Goal: Information Seeking & Learning: Find specific fact

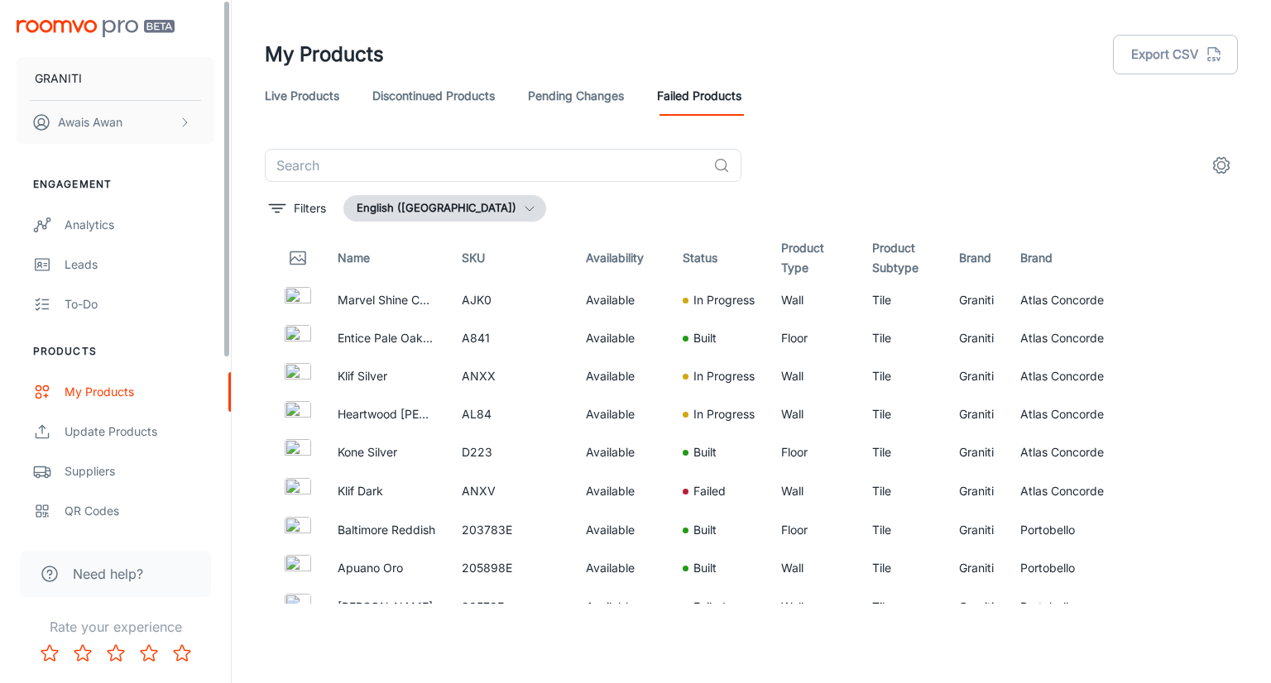
scroll to position [4581, 0]
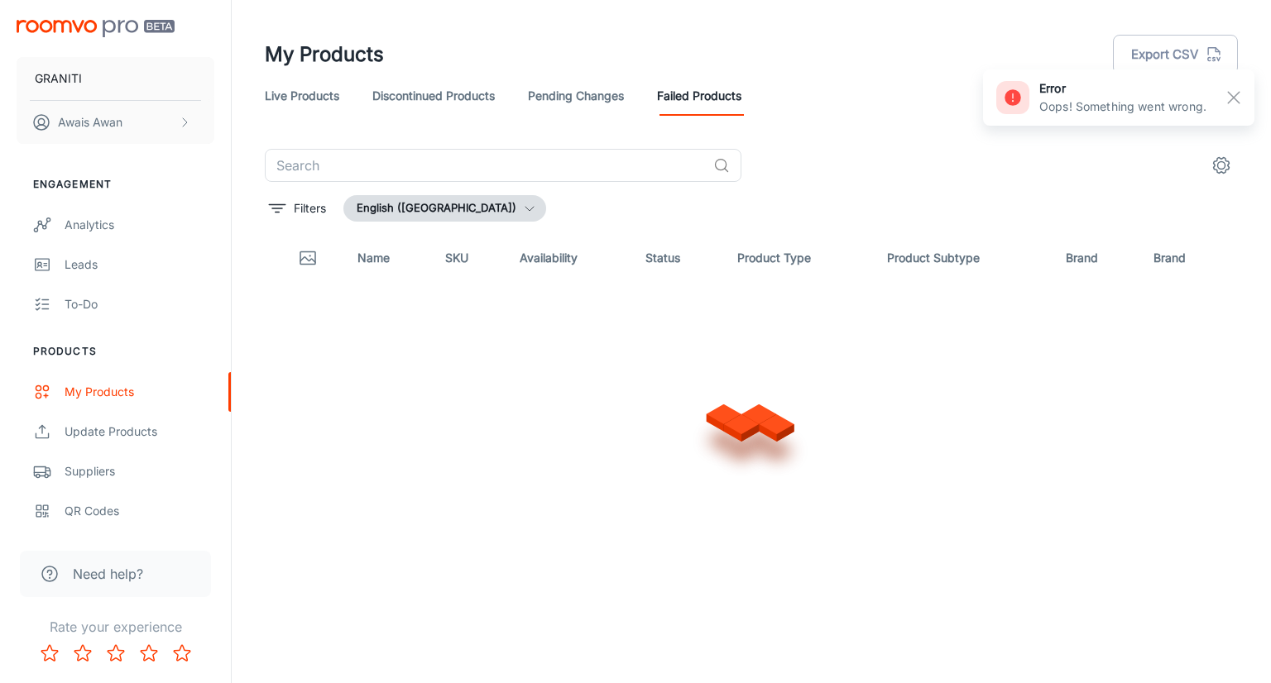
click at [410, 103] on link "Discontinued Products" at bounding box center [433, 96] width 122 height 40
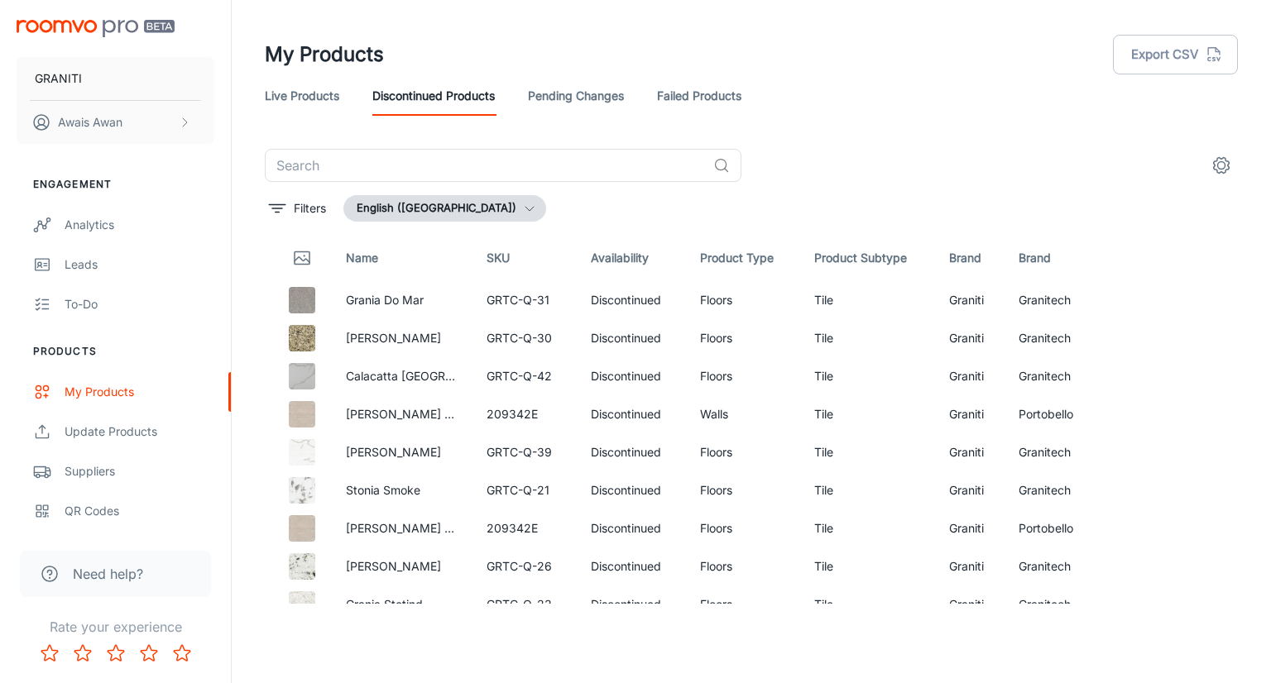
click at [572, 85] on link "Pending Changes" at bounding box center [576, 96] width 96 height 40
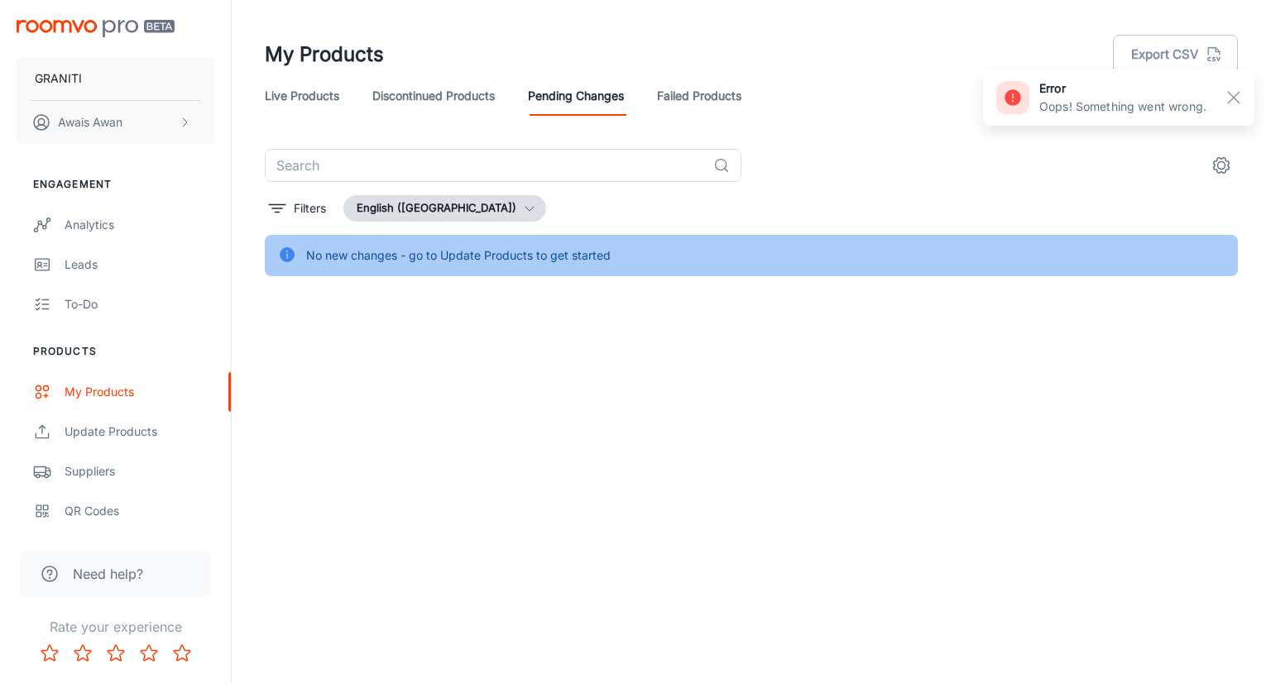
click at [702, 98] on link "Failed Products" at bounding box center [699, 96] width 84 height 40
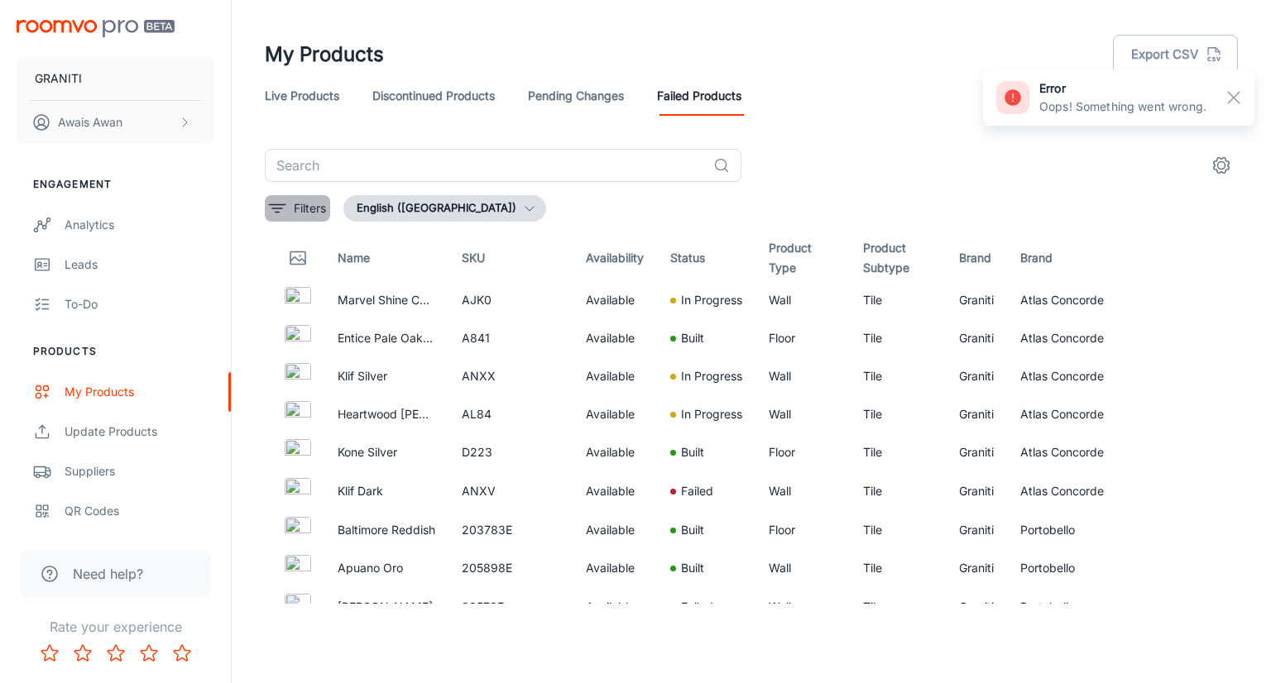
click at [271, 213] on icon "filter" at bounding box center [277, 209] width 20 height 20
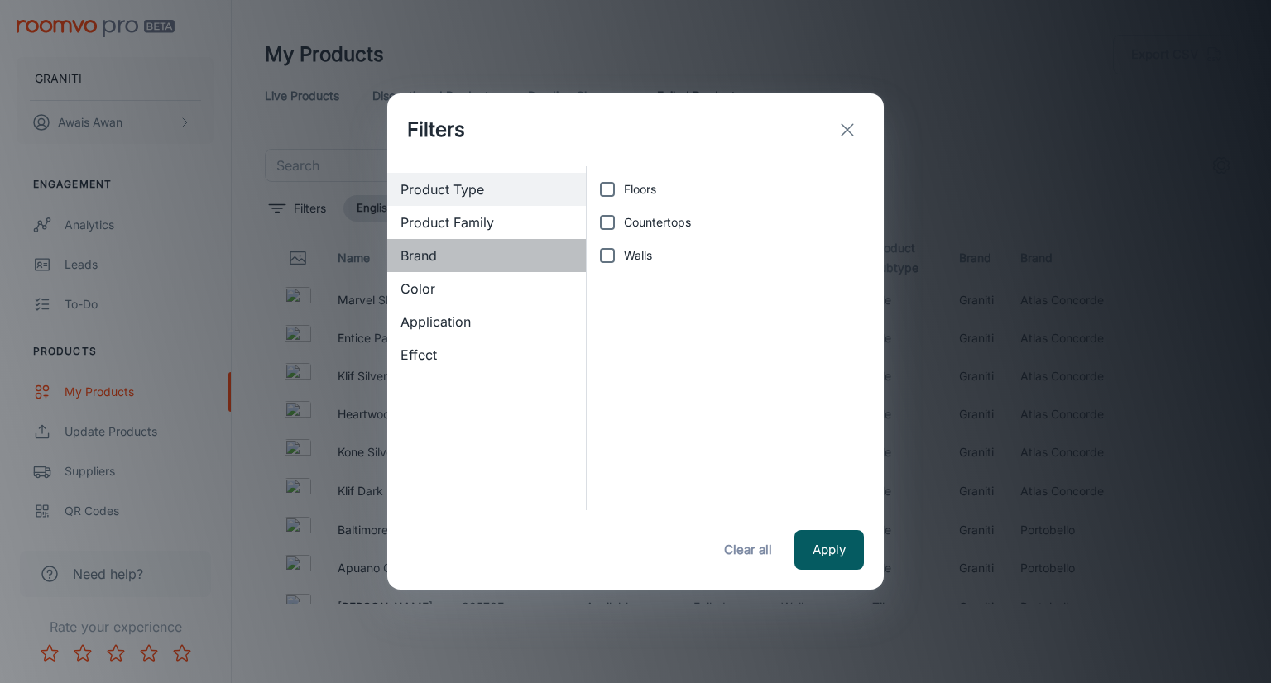
click at [425, 257] on span "Brand" at bounding box center [486, 256] width 172 height 20
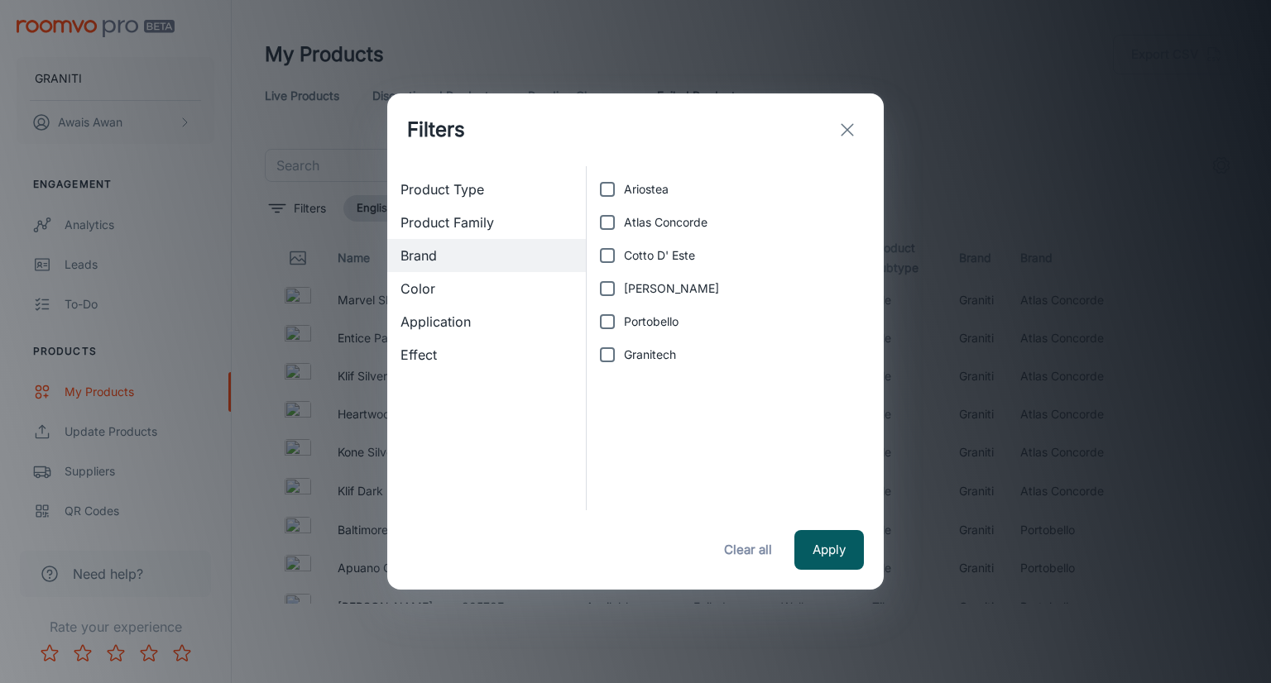
click at [641, 356] on span "Granitech" at bounding box center [650, 355] width 52 height 18
click at [624, 356] on input "Granitech" at bounding box center [607, 354] width 33 height 33
checkbox input "true"
click at [820, 566] on button "Apply" at bounding box center [829, 550] width 70 height 40
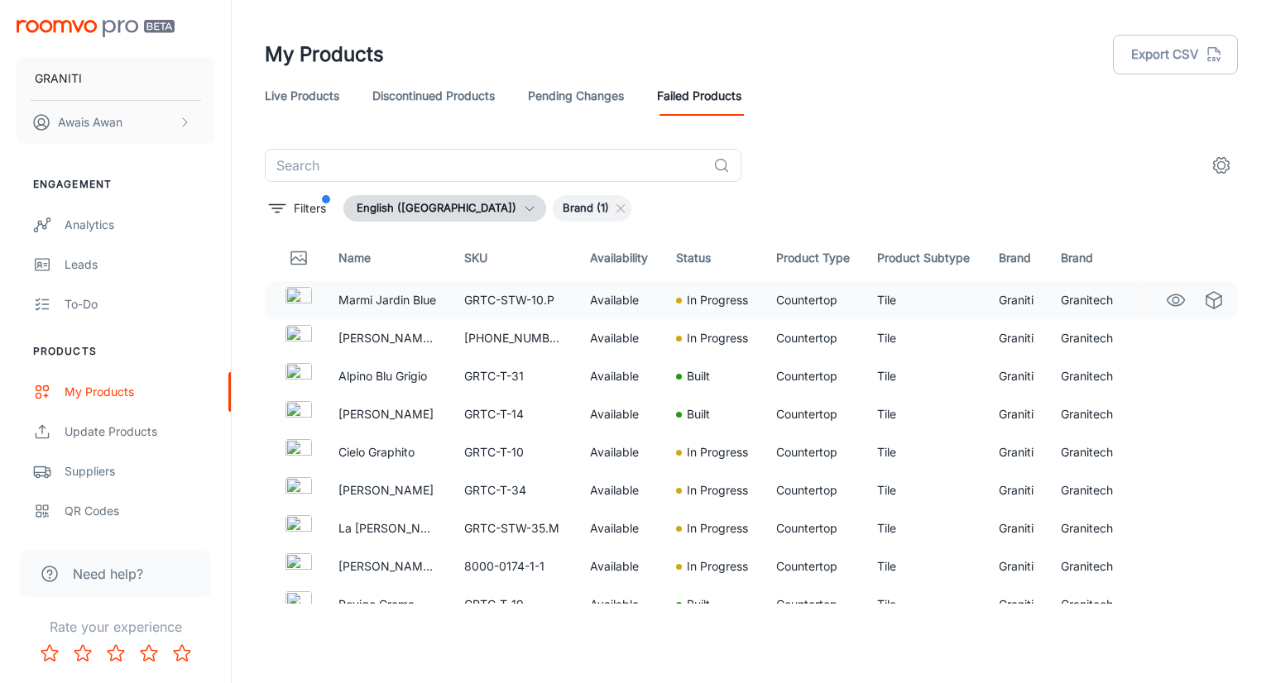
click at [1079, 303] on td "Granitech" at bounding box center [1087, 300] width 79 height 38
copy td "Granitech"
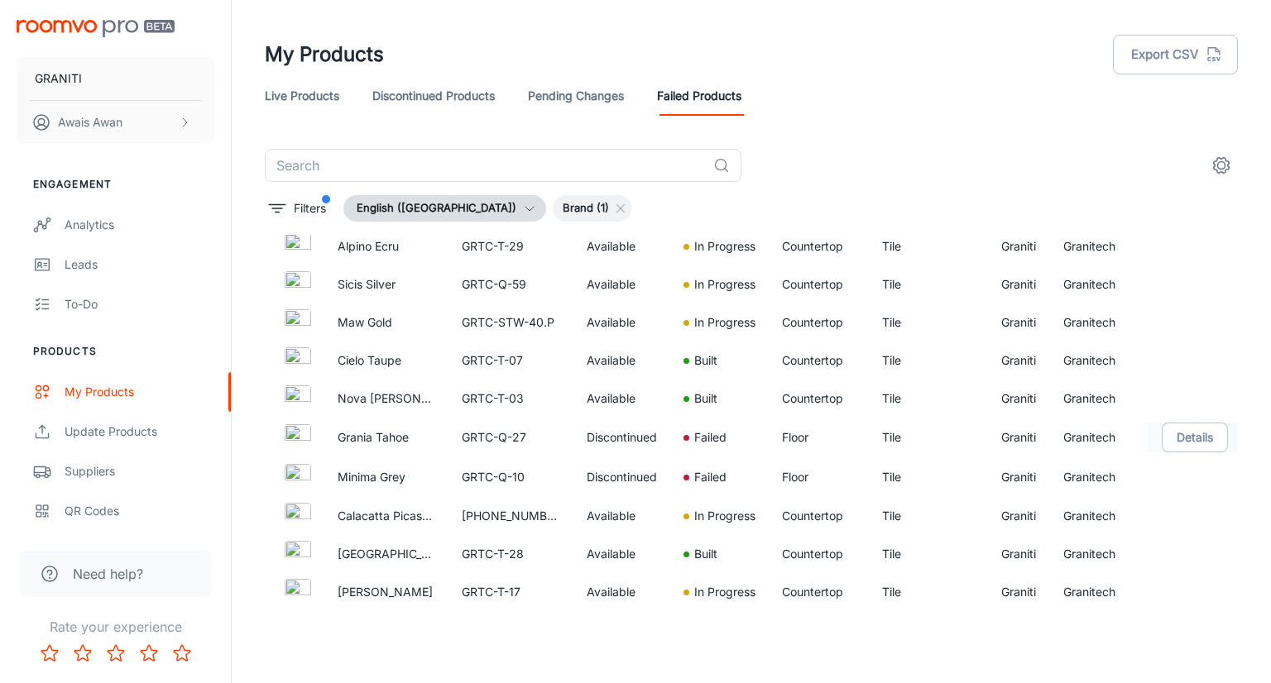
scroll to position [1242, 0]
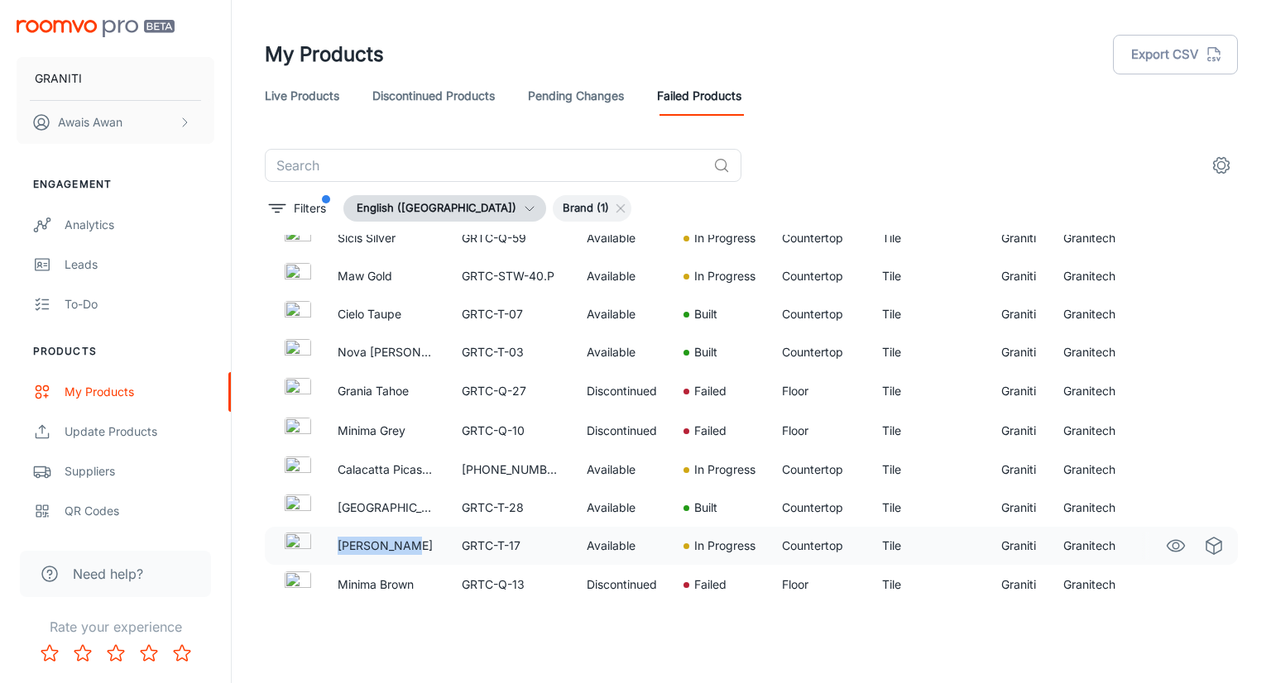
drag, startPoint x: 339, startPoint y: 544, endPoint x: 414, endPoint y: 542, distance: 74.5
click at [414, 542] on p "Monte Perla" at bounding box center [387, 546] width 98 height 18
drag, startPoint x: 338, startPoint y: 583, endPoint x: 417, endPoint y: 581, distance: 78.6
click at [417, 581] on p "Minima Brown" at bounding box center [387, 585] width 98 height 18
copy p "Minima Brown"
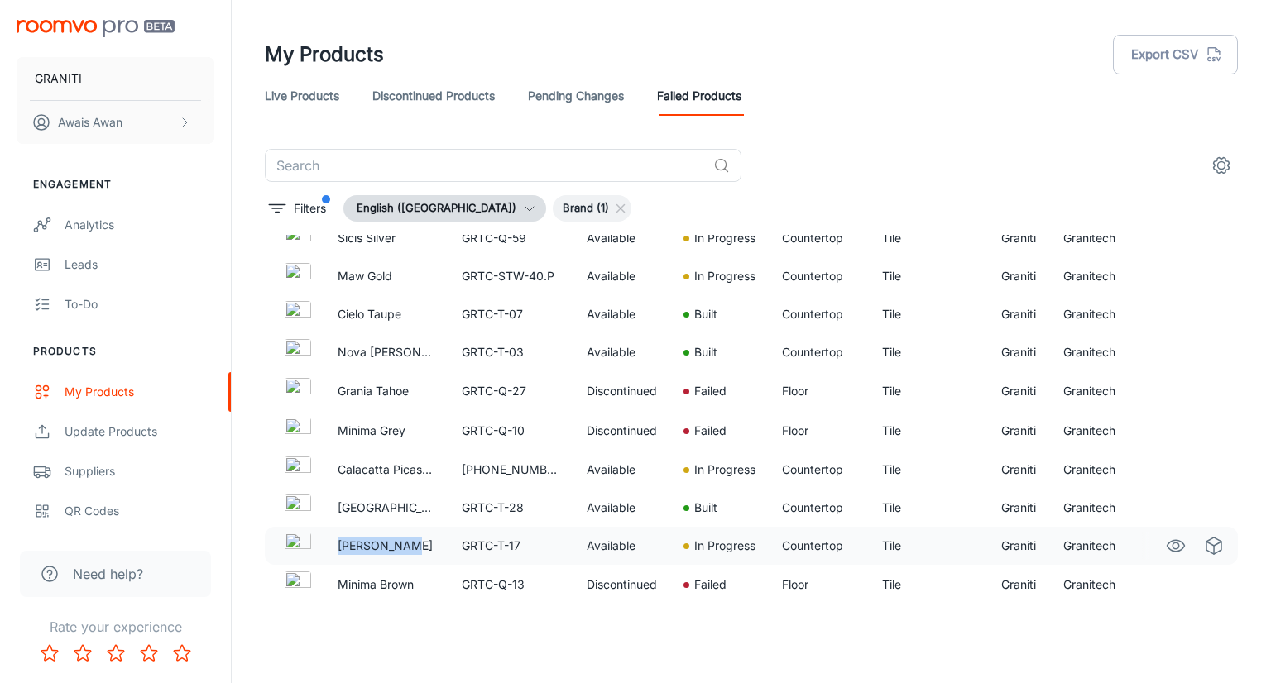
drag, startPoint x: 338, startPoint y: 540, endPoint x: 405, endPoint y: 539, distance: 67.0
click at [405, 539] on p "Monte Perla" at bounding box center [387, 546] width 98 height 18
copy p "Monte Perla"
click at [1183, 391] on button "Details" at bounding box center [1195, 391] width 66 height 30
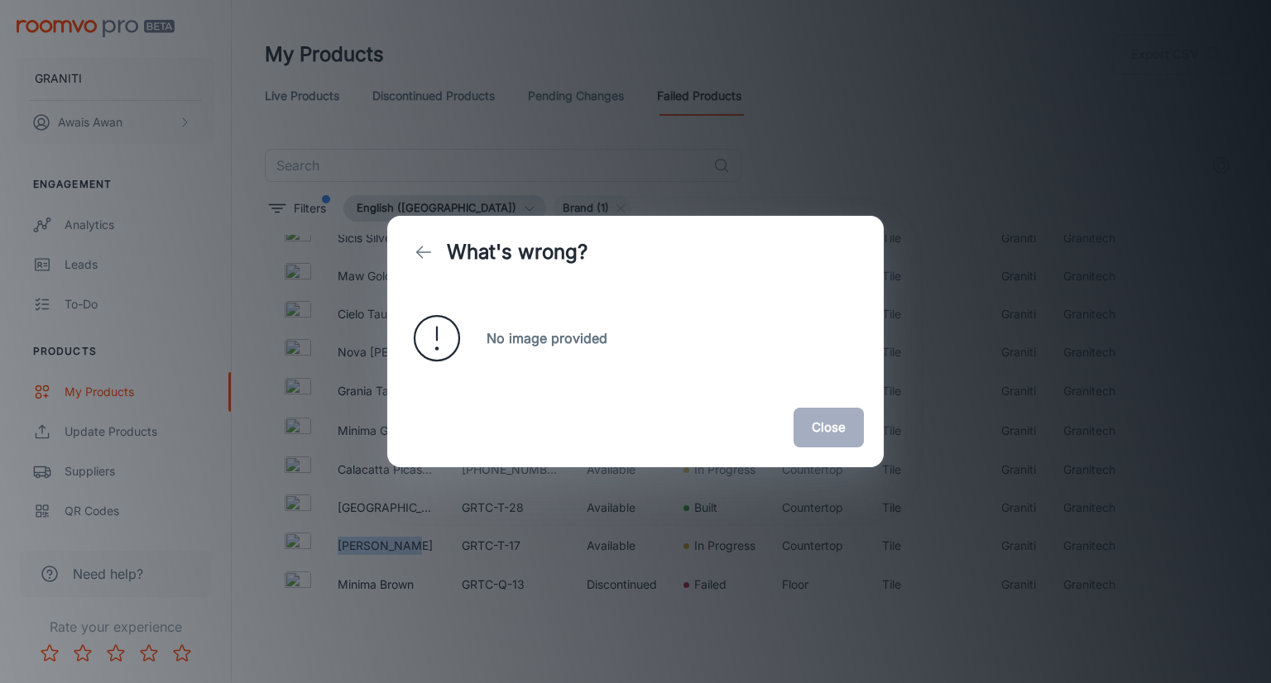
click at [854, 424] on button "Close" at bounding box center [828, 428] width 70 height 40
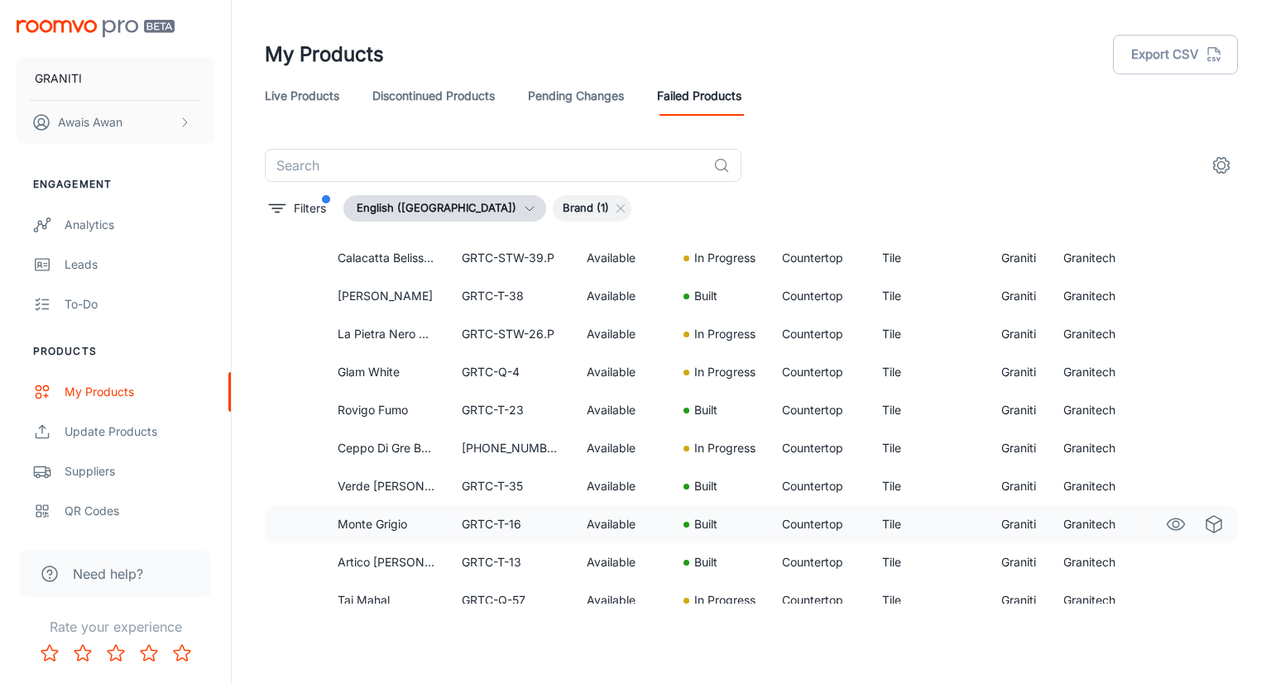
scroll to position [497, 0]
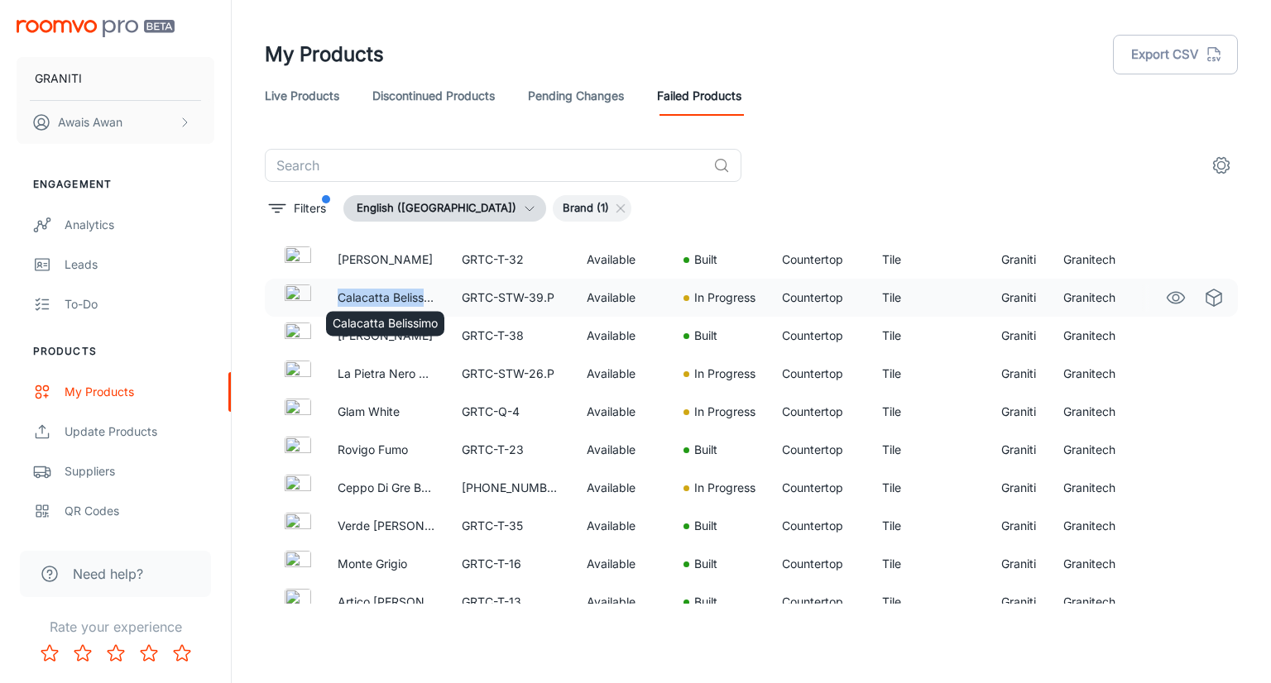
drag, startPoint x: 333, startPoint y: 296, endPoint x: 424, endPoint y: 293, distance: 90.2
click at [424, 293] on td "Calacatta Belissimo" at bounding box center [386, 298] width 124 height 38
click at [415, 323] on p "Calacatta Belissimo" at bounding box center [385, 323] width 105 height 18
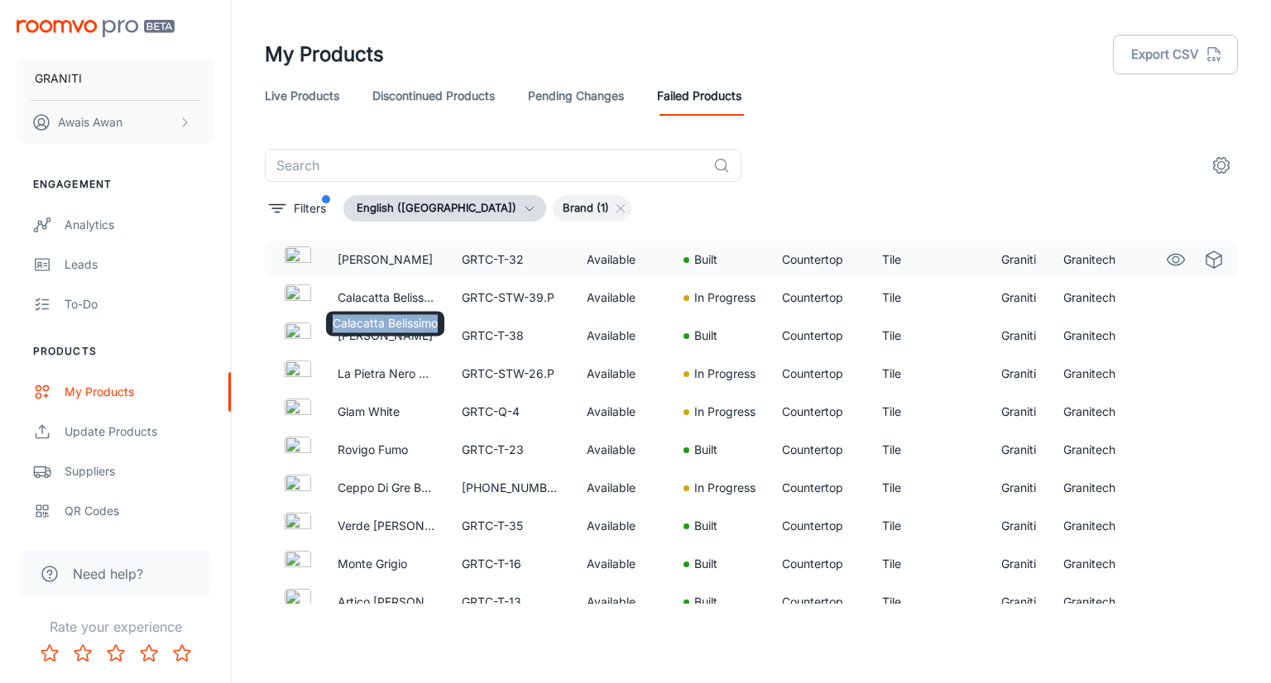
copy p "Calacatta Belissimo"
